Goal: Task Accomplishment & Management: Complete application form

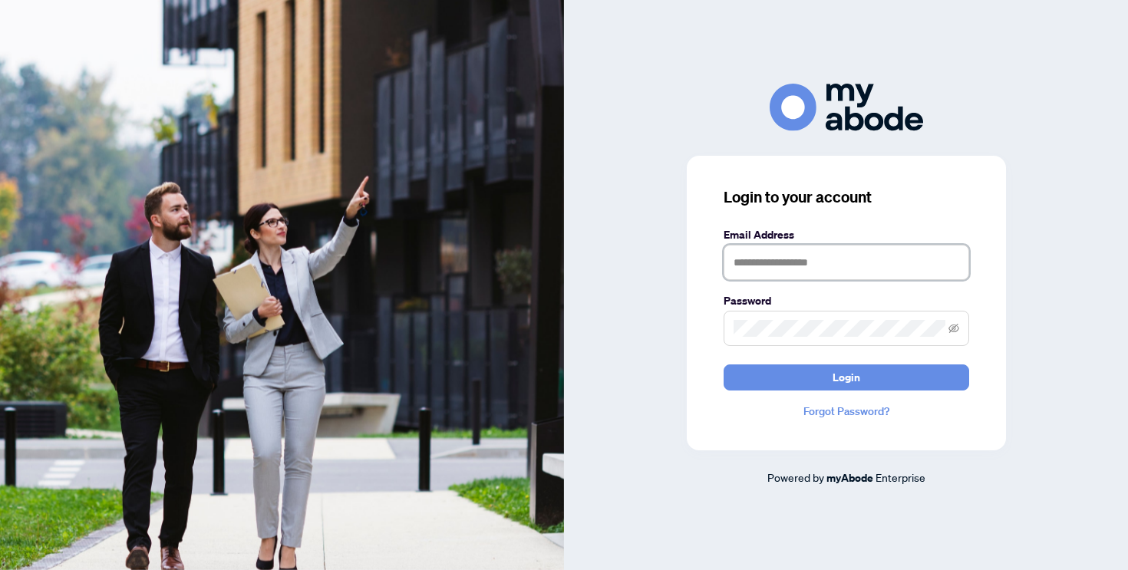
click at [859, 270] on input "text" at bounding box center [845, 262] width 245 height 35
type input "**********"
click at [723, 364] on button "Login" at bounding box center [845, 377] width 245 height 26
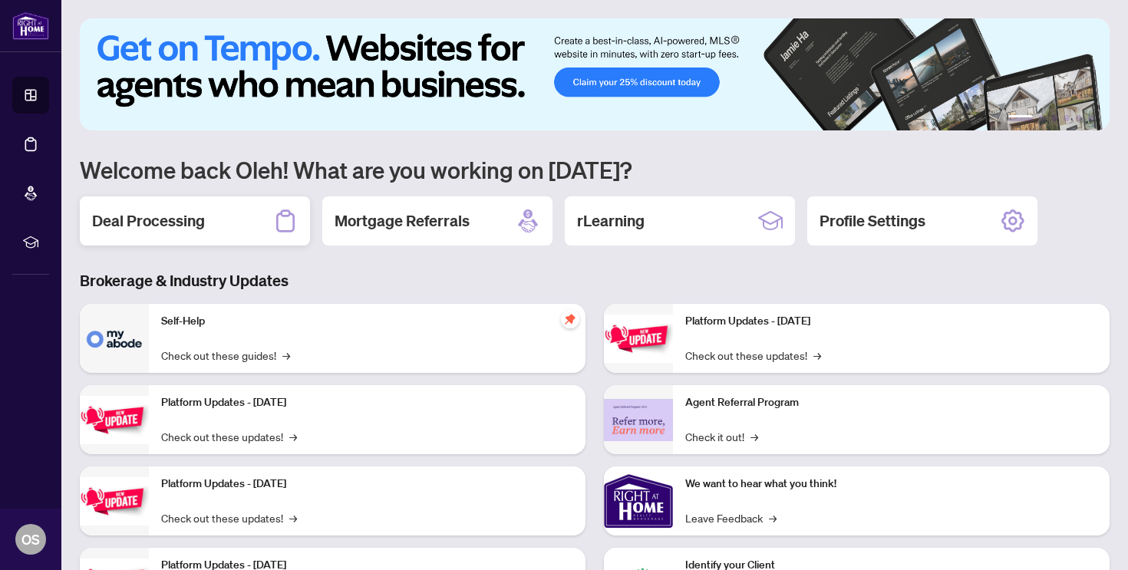
click at [165, 229] on h2 "Deal Processing" at bounding box center [148, 220] width 113 height 21
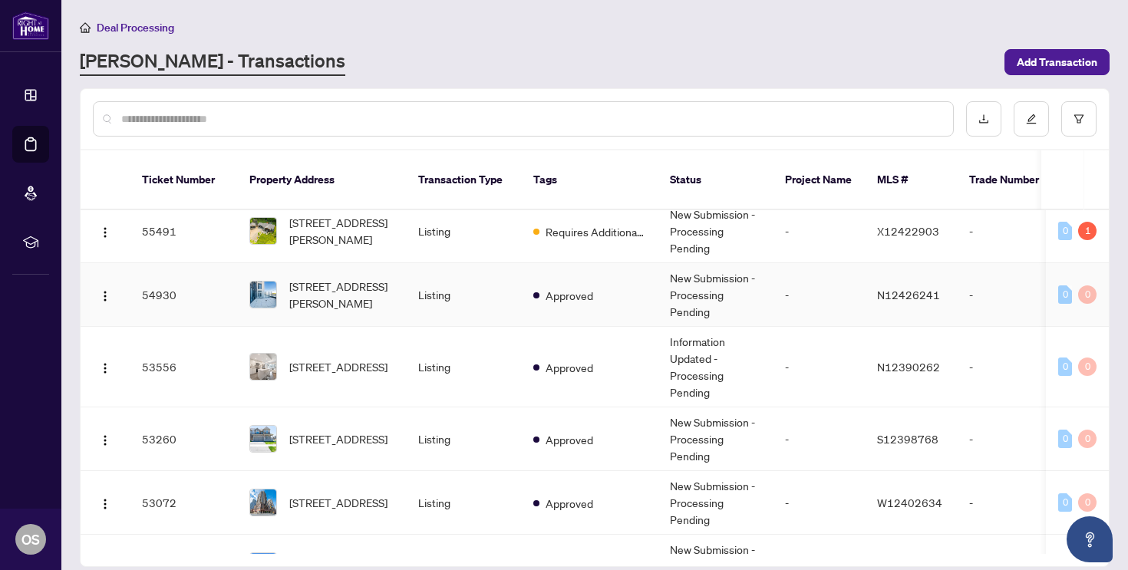
scroll to position [48, 0]
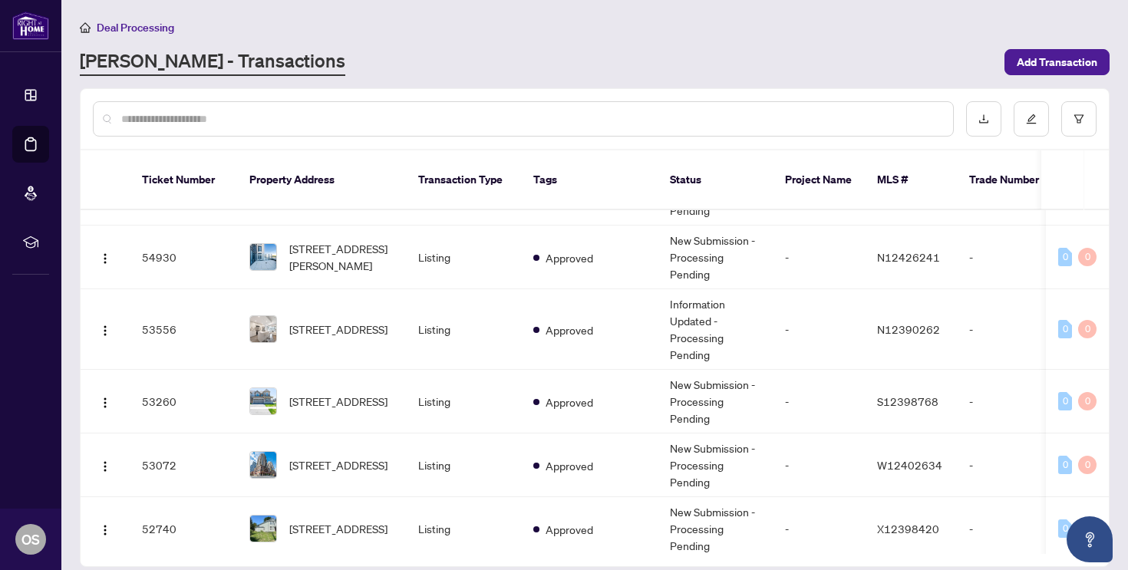
click at [367, 127] on div at bounding box center [523, 118] width 861 height 35
click at [311, 108] on div at bounding box center [523, 118] width 861 height 35
click at [198, 115] on input "text" at bounding box center [530, 118] width 819 height 17
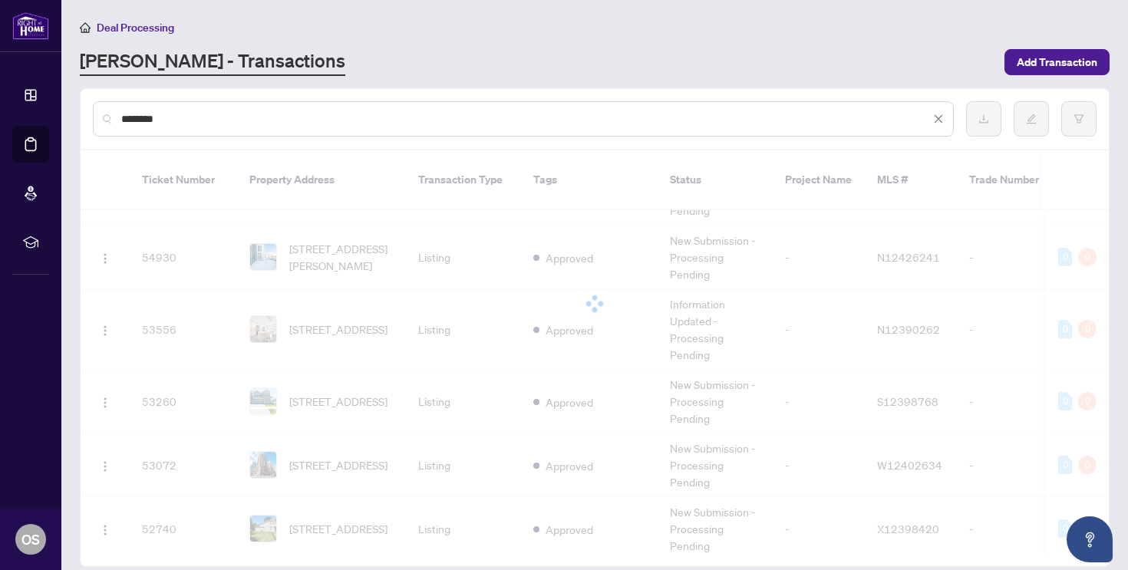
scroll to position [0, 0]
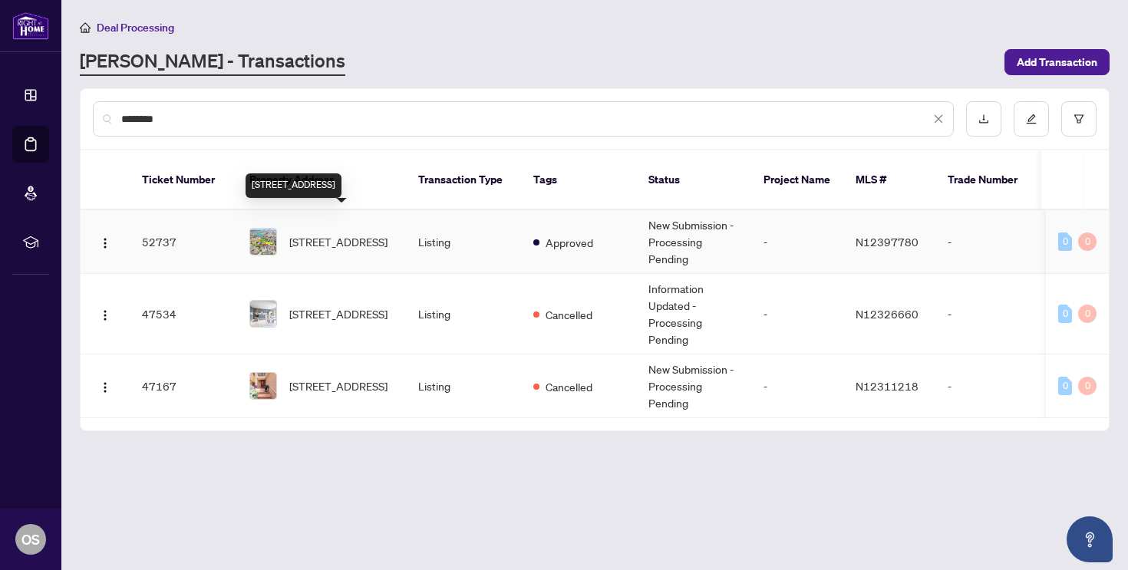
type input "********"
click at [345, 234] on span "259 Tall Grass Tr, Vaughan, Ontario L4L 3P7, Canada" at bounding box center [338, 241] width 98 height 17
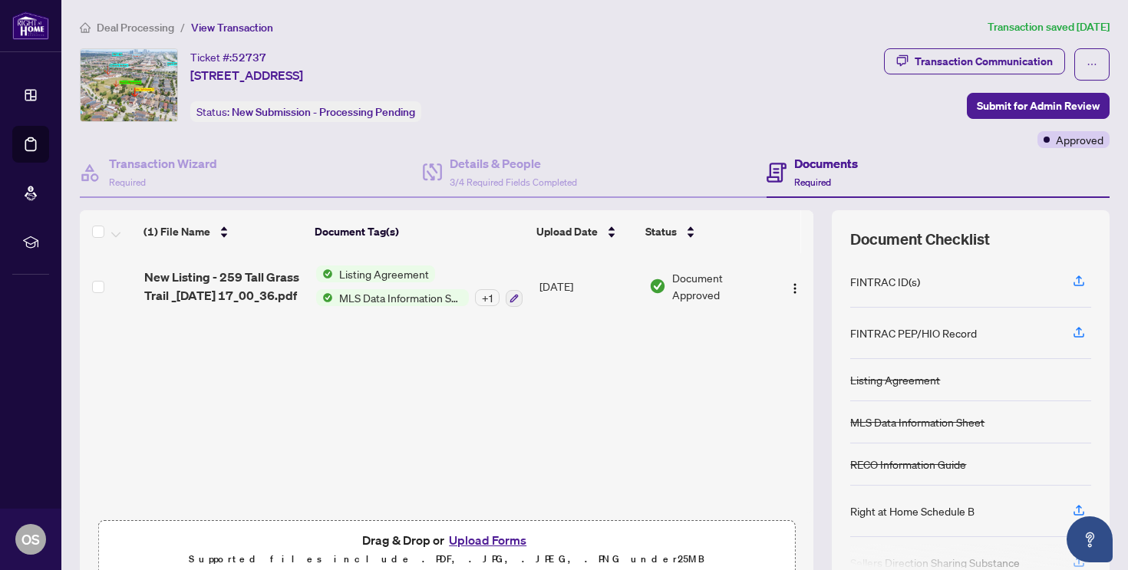
click at [471, 539] on button "Upload Forms" at bounding box center [487, 540] width 87 height 20
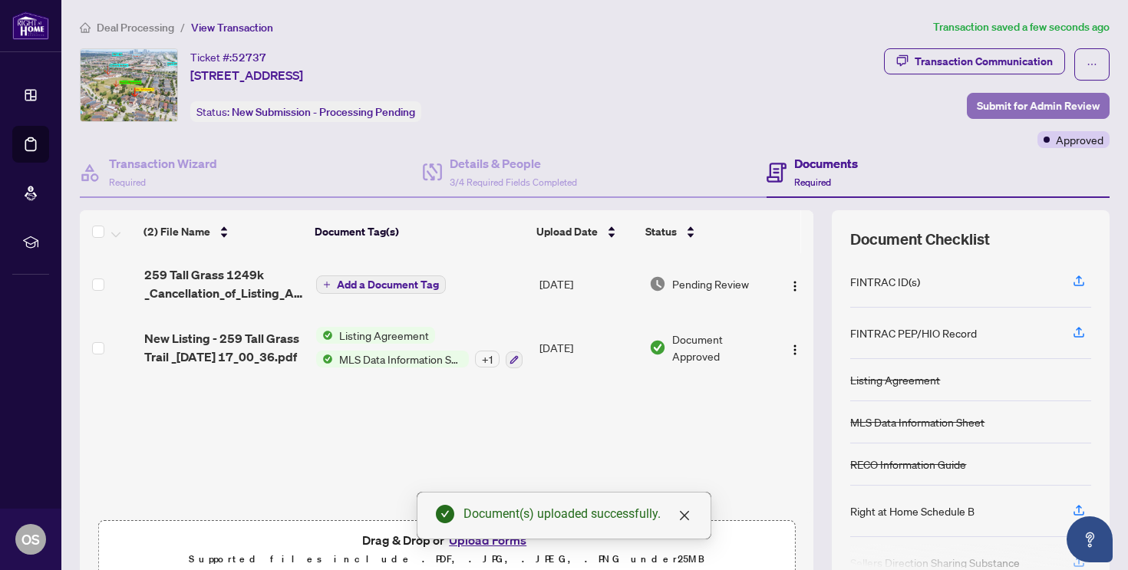
click at [991, 106] on span "Submit for Admin Review" at bounding box center [1038, 106] width 123 height 25
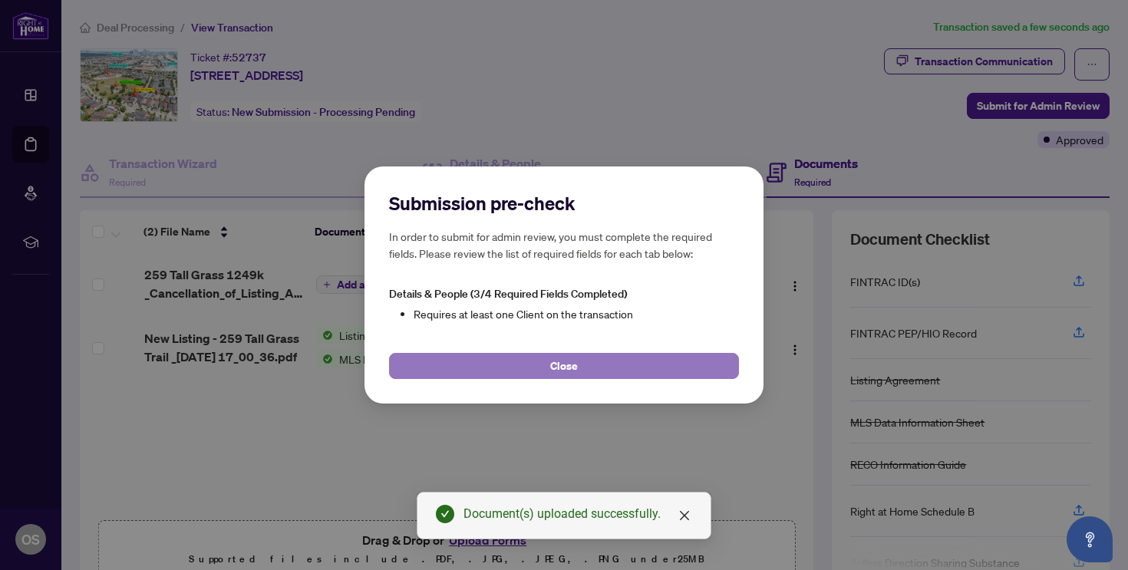
click at [614, 357] on button "Close" at bounding box center [564, 366] width 350 height 26
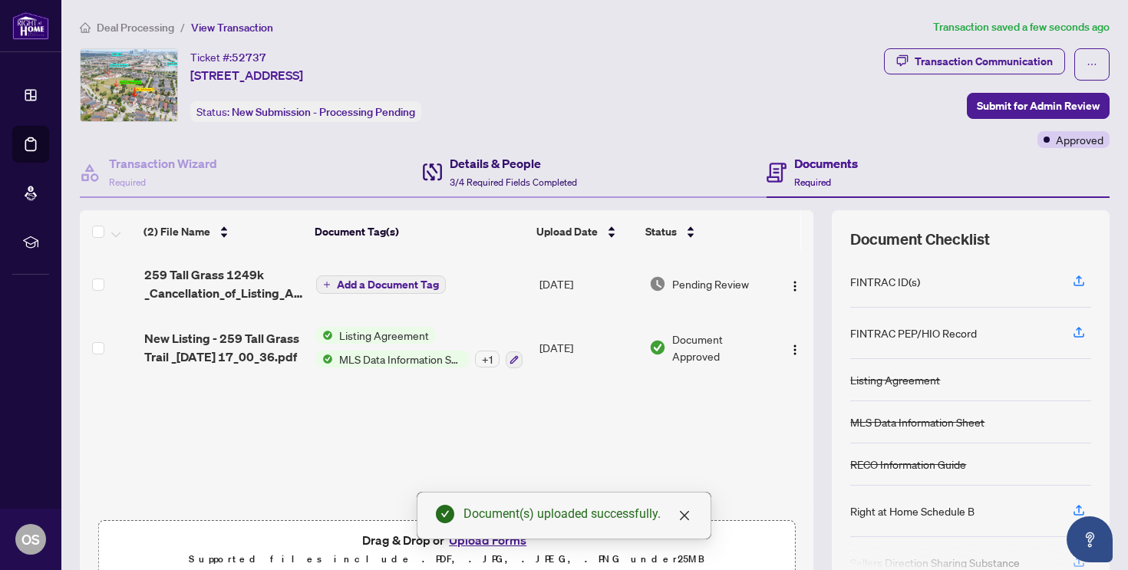
click at [466, 158] on h4 "Details & People" at bounding box center [513, 163] width 127 height 18
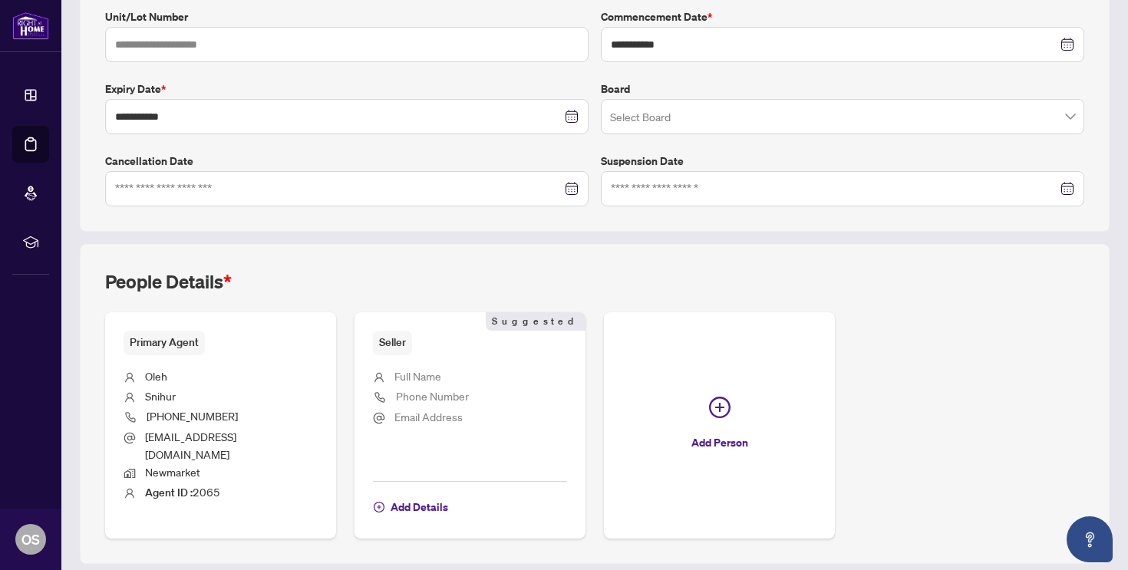
scroll to position [376, 0]
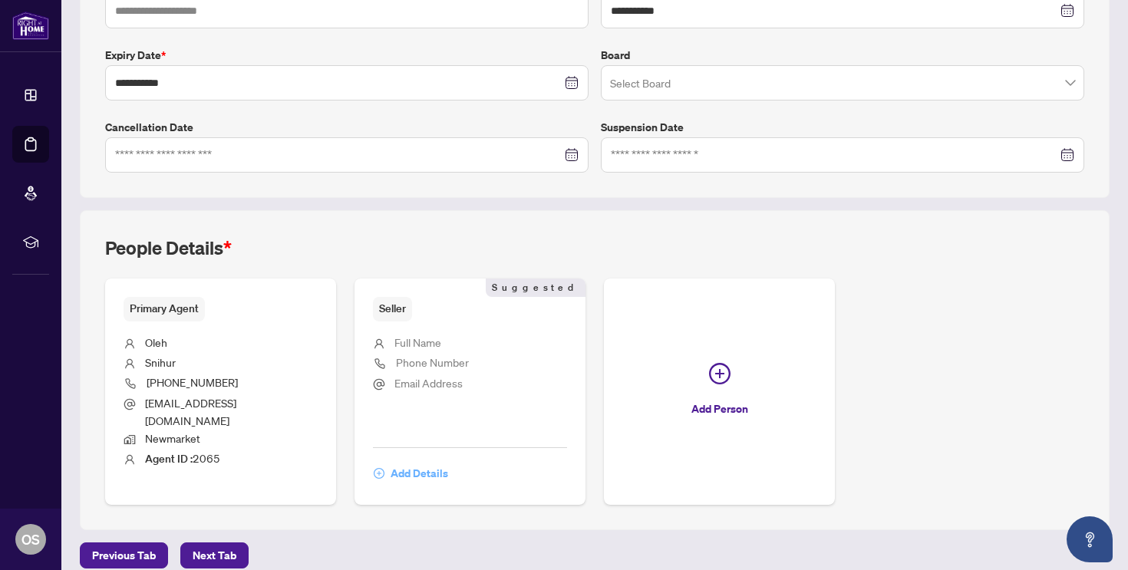
click at [431, 461] on span "Add Details" at bounding box center [419, 473] width 58 height 25
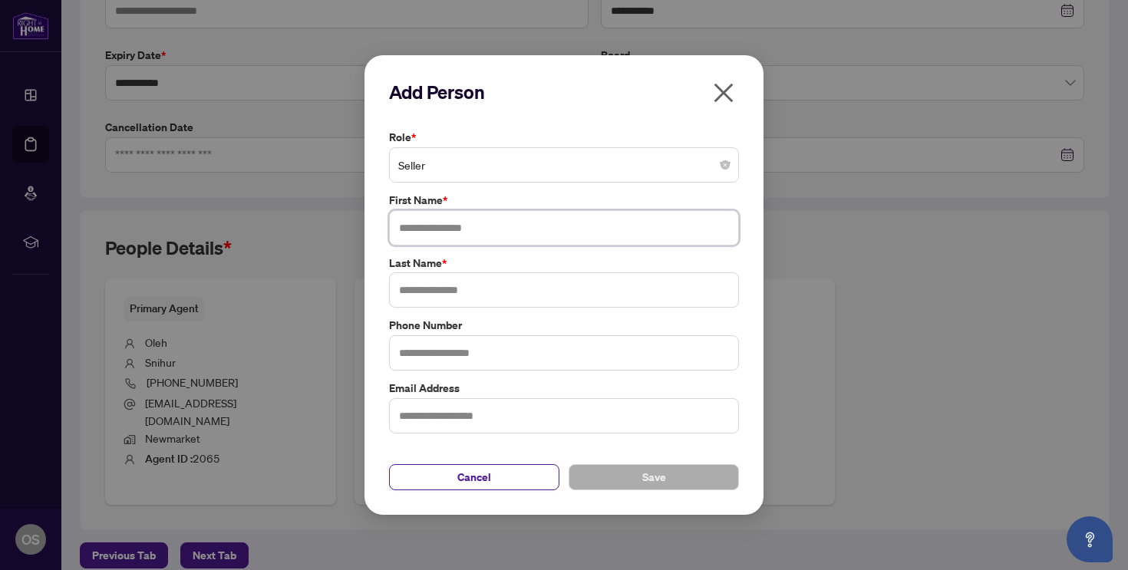
click at [480, 226] on input "text" at bounding box center [564, 227] width 350 height 35
type input "*****"
click at [456, 285] on input "text" at bounding box center [564, 289] width 350 height 35
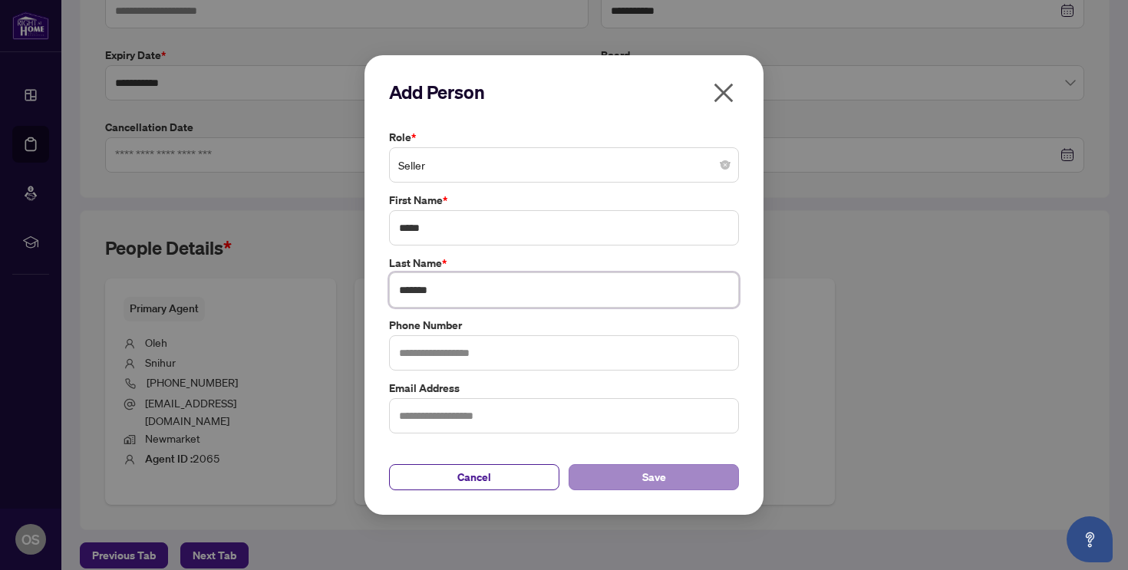
type input "******"
click at [621, 467] on button "Save" at bounding box center [653, 477] width 170 height 26
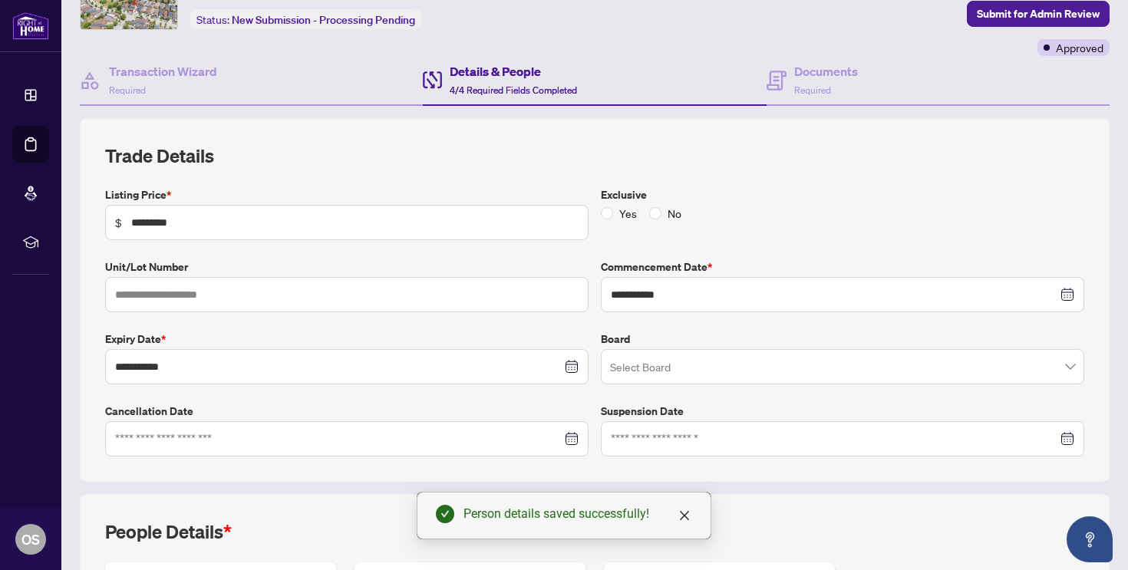
scroll to position [0, 0]
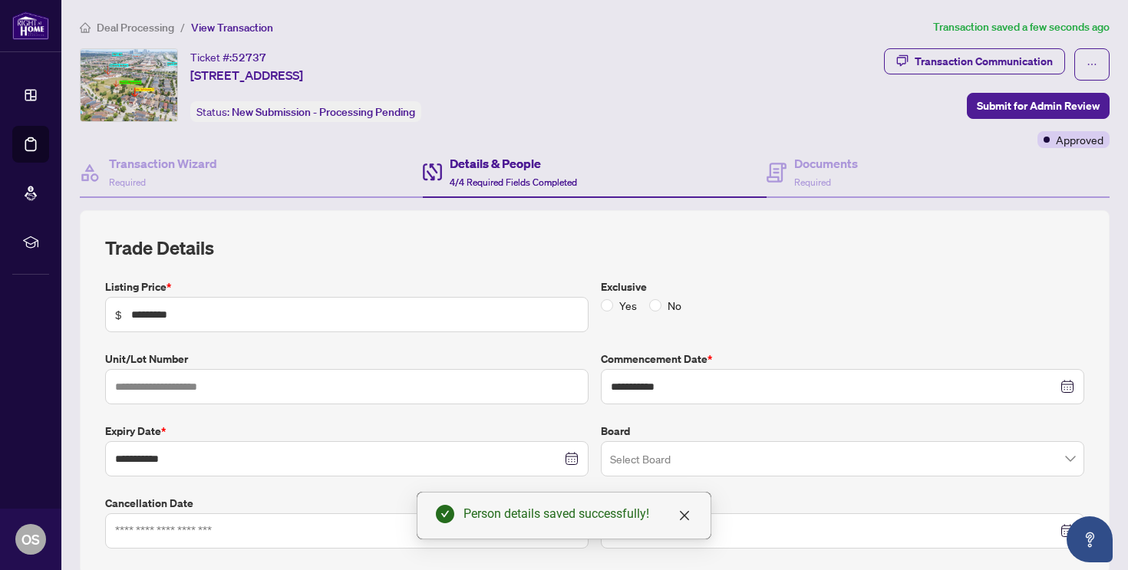
click at [1026, 78] on span "Transaction Communication" at bounding box center [974, 64] width 181 height 32
click at [1003, 105] on span "Submit for Admin Review" at bounding box center [1038, 106] width 123 height 25
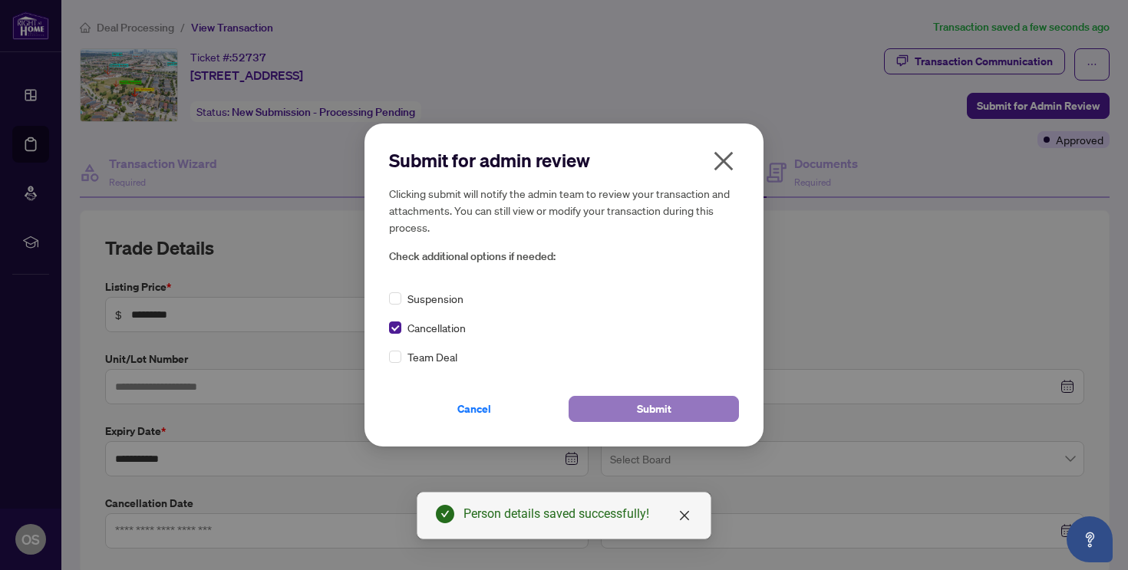
click at [661, 407] on span "Submit" at bounding box center [654, 409] width 35 height 25
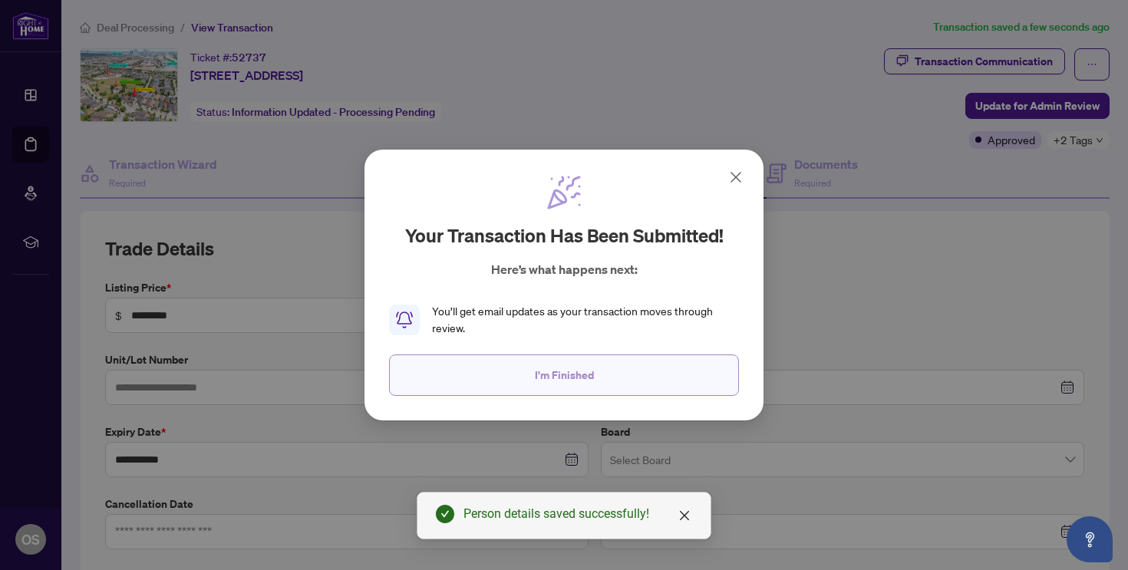
click at [566, 386] on span "I'm Finished" at bounding box center [564, 375] width 59 height 25
